Goal: Complete application form

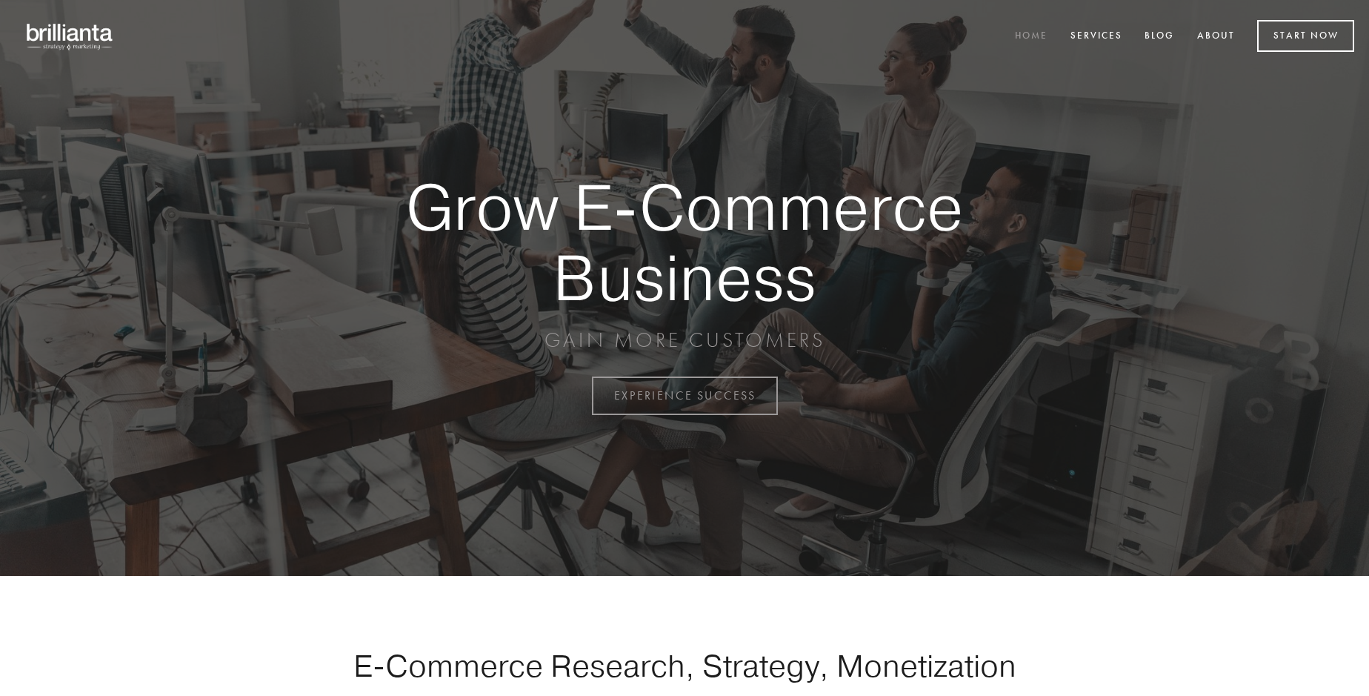
scroll to position [3884, 0]
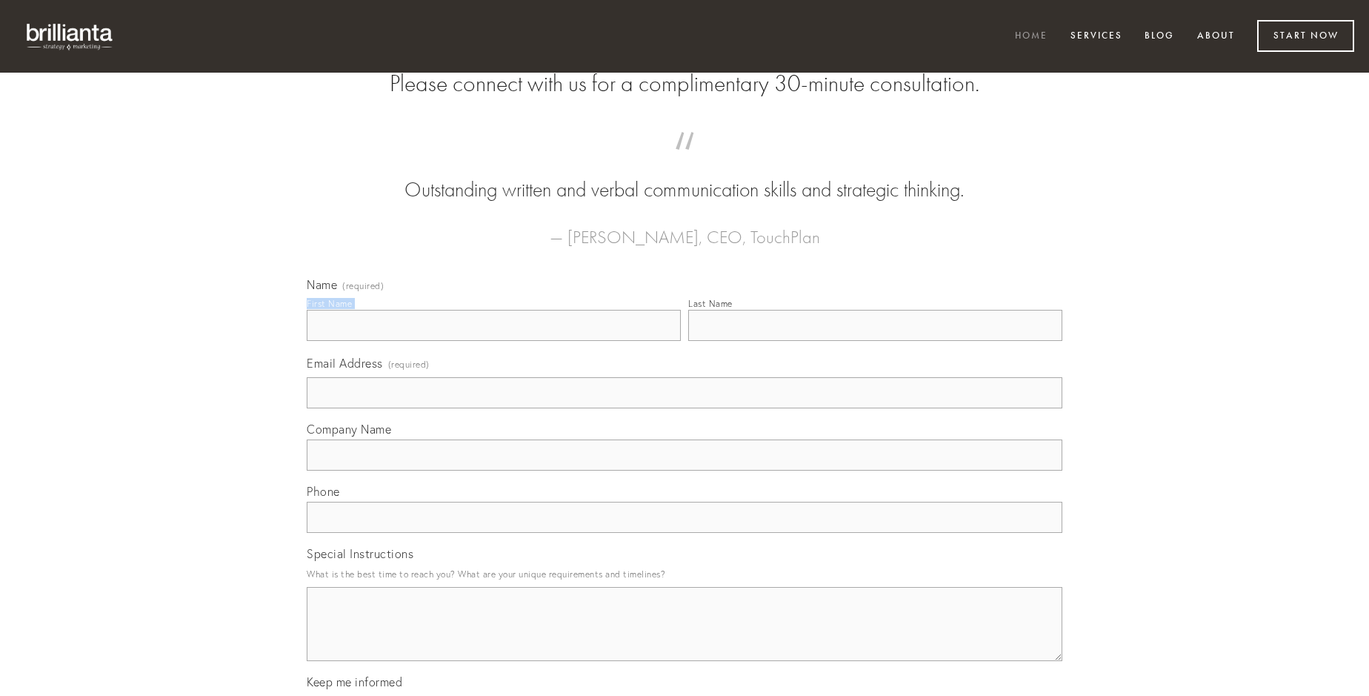
type input "[PERSON_NAME]"
click at [875, 341] on input "Last Name" at bounding box center [875, 325] width 374 height 31
type input "[PERSON_NAME]"
click at [685, 408] on input "Email Address (required)" at bounding box center [685, 392] width 756 height 31
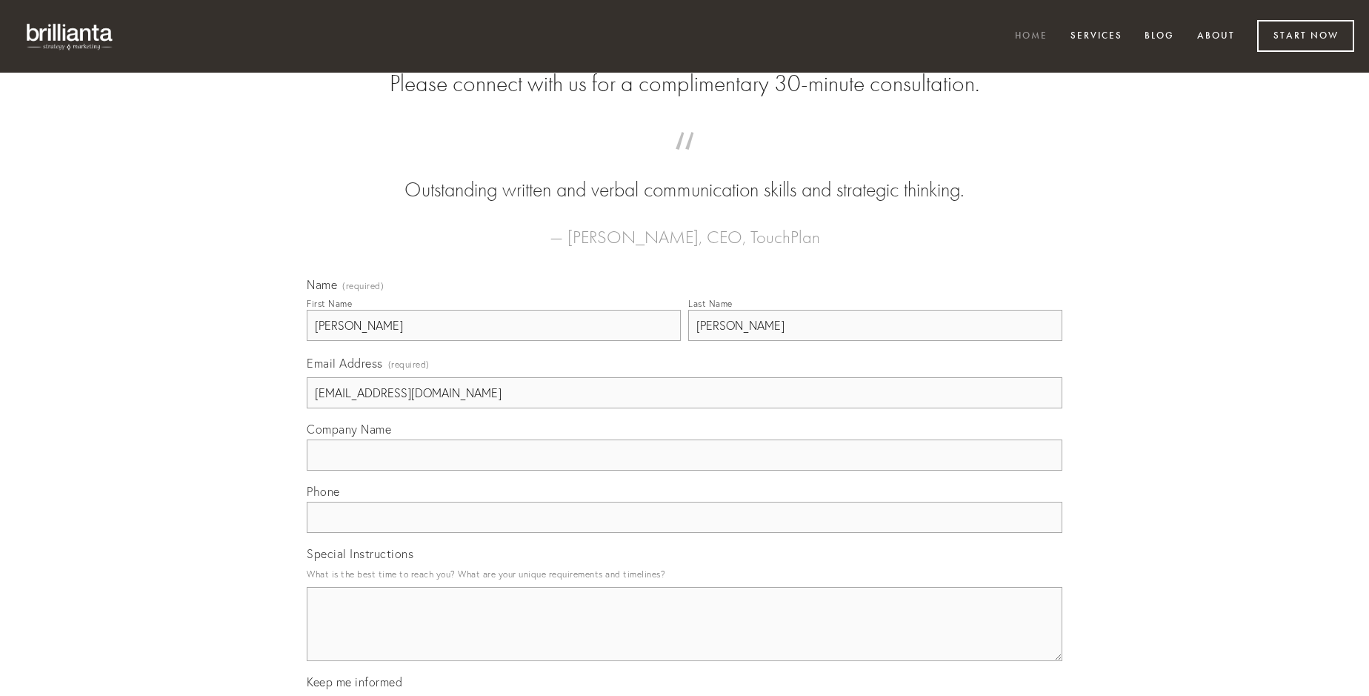
type input "[EMAIL_ADDRESS][DOMAIN_NAME]"
click at [685, 471] on input "Company Name" at bounding box center [685, 454] width 756 height 31
type input "valde"
click at [685, 533] on input "text" at bounding box center [685, 517] width 756 height 31
click at [685, 637] on textarea "Special Instructions" at bounding box center [685, 624] width 756 height 74
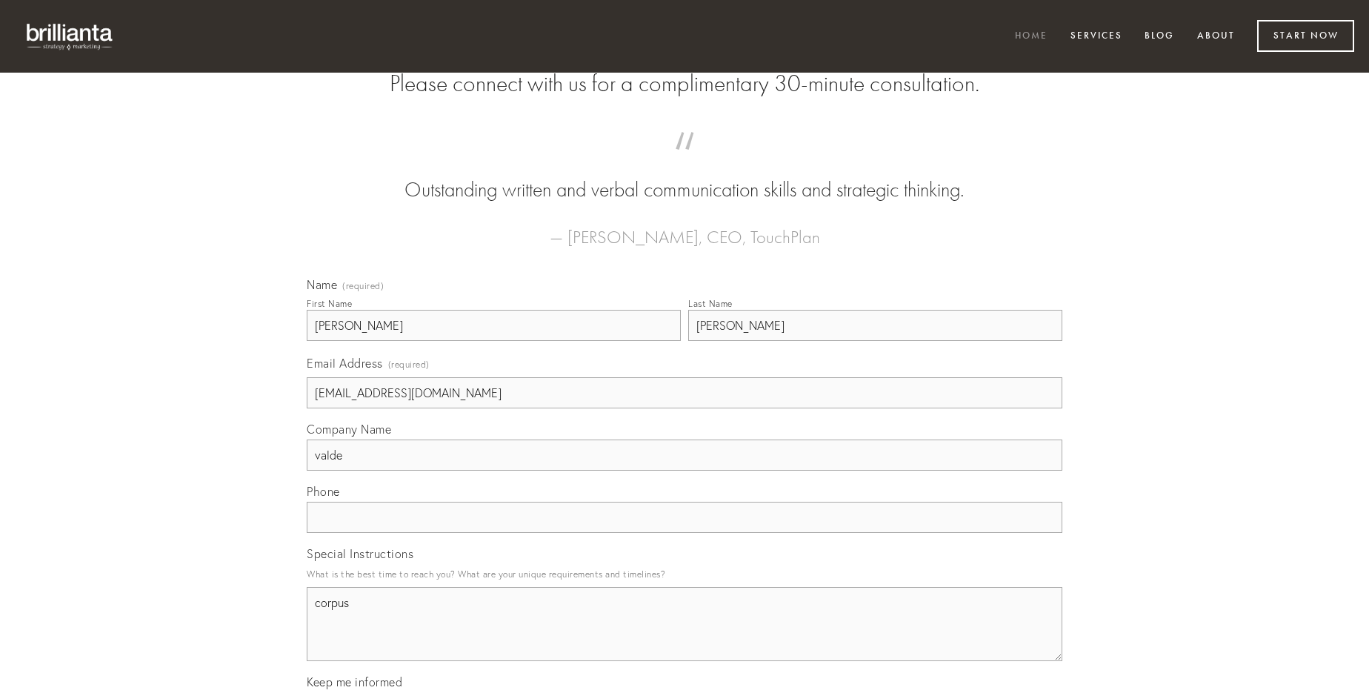
type textarea "corpus"
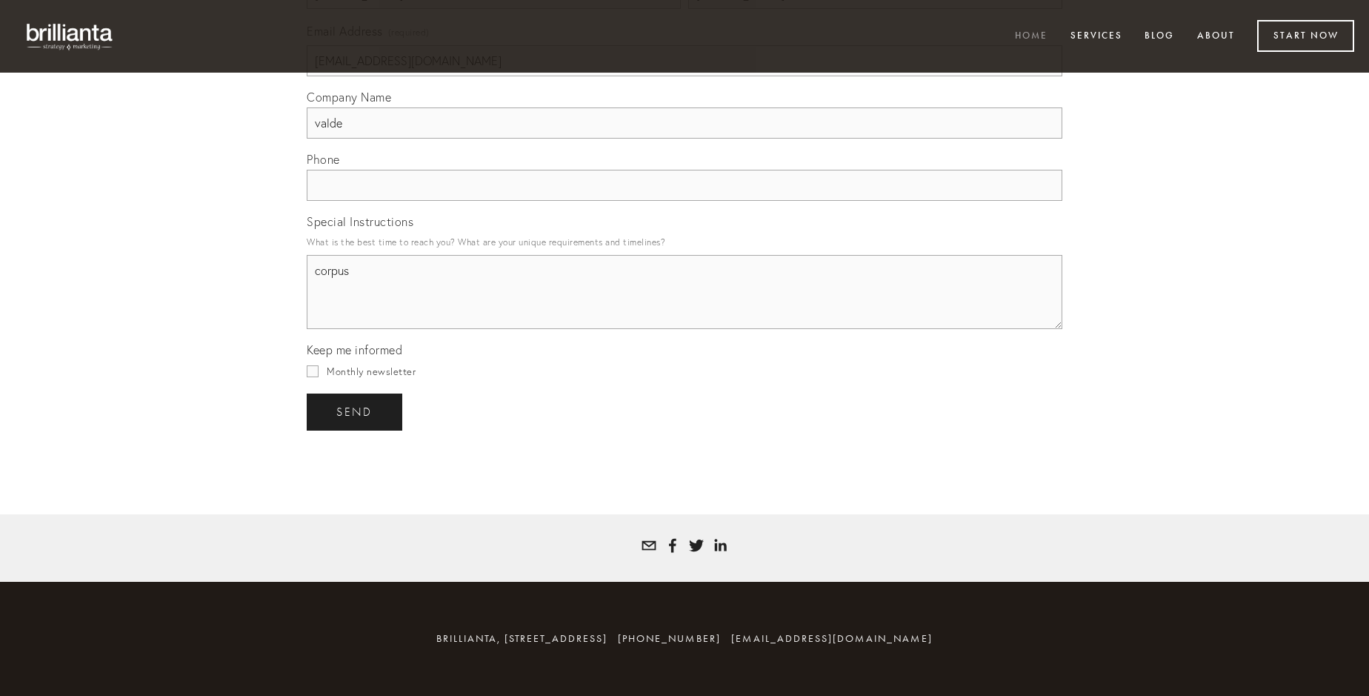
click at [356, 411] on span "send" at bounding box center [354, 411] width 36 height 13
